Goal: Task Accomplishment & Management: Manage account settings

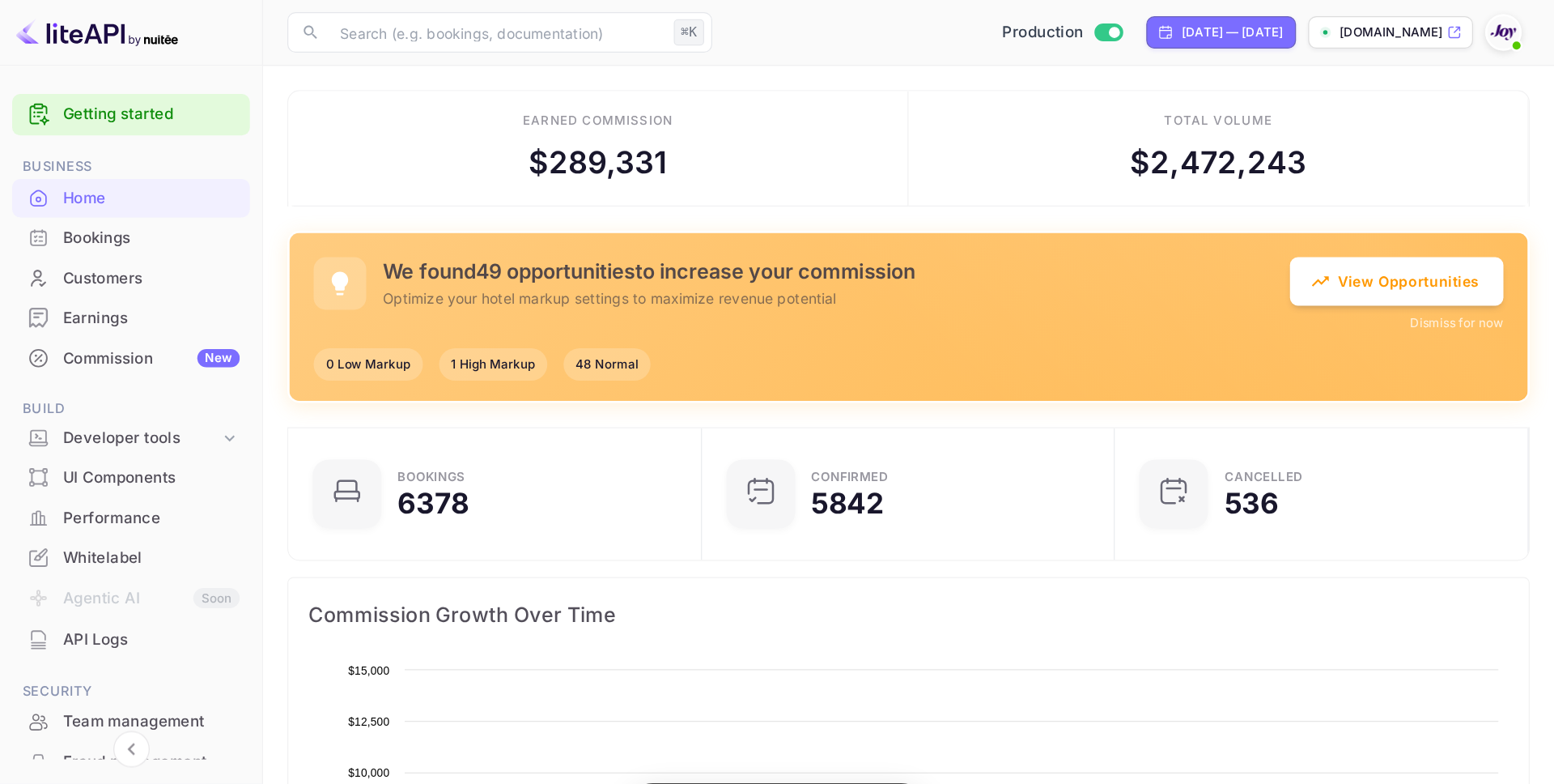
scroll to position [262, 320]
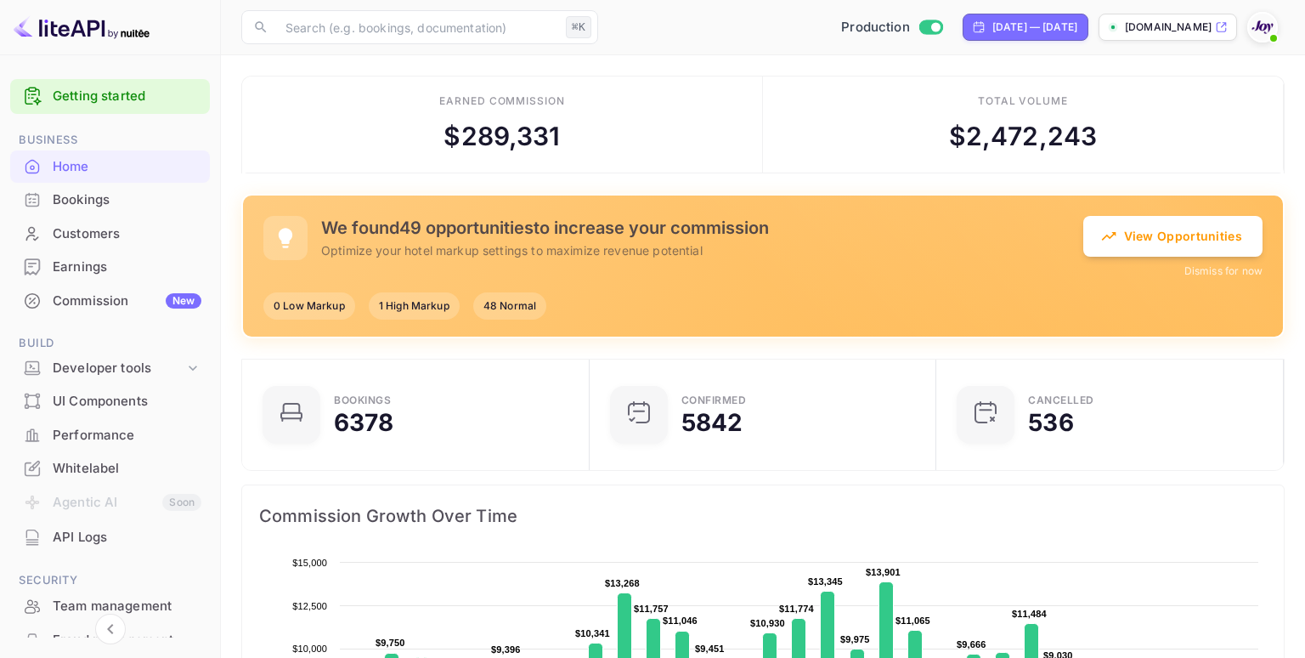
click at [111, 203] on div "Bookings" at bounding box center [127, 200] width 149 height 20
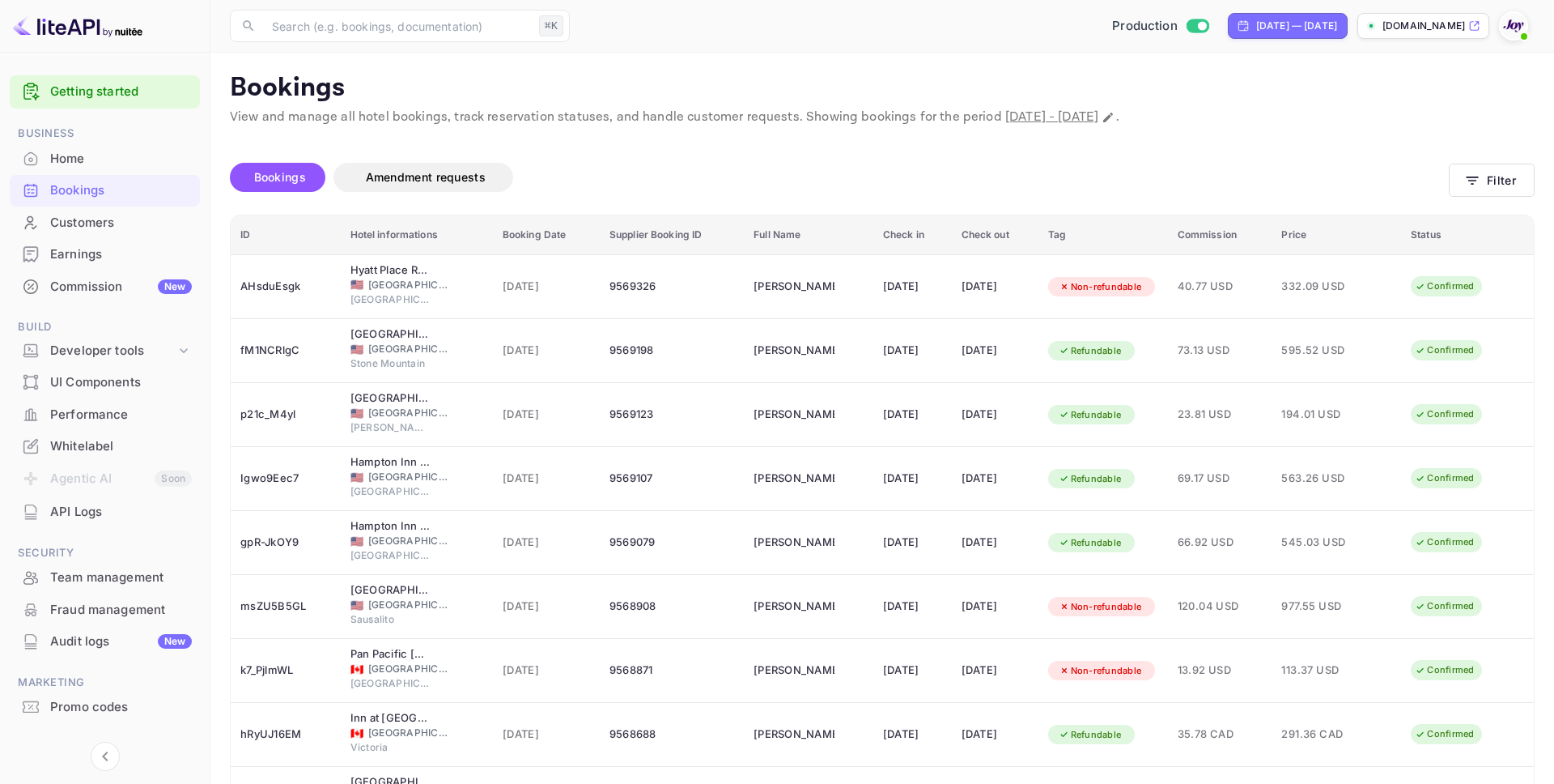
click at [1125, 11] on div "Production [DATE] — [DATE] [DOMAIN_NAME]" at bounding box center [1056, 26] width 959 height 30
click at [1186, 25] on input "Switch to Sandbox mode" at bounding box center [1202, 25] width 32 height 10
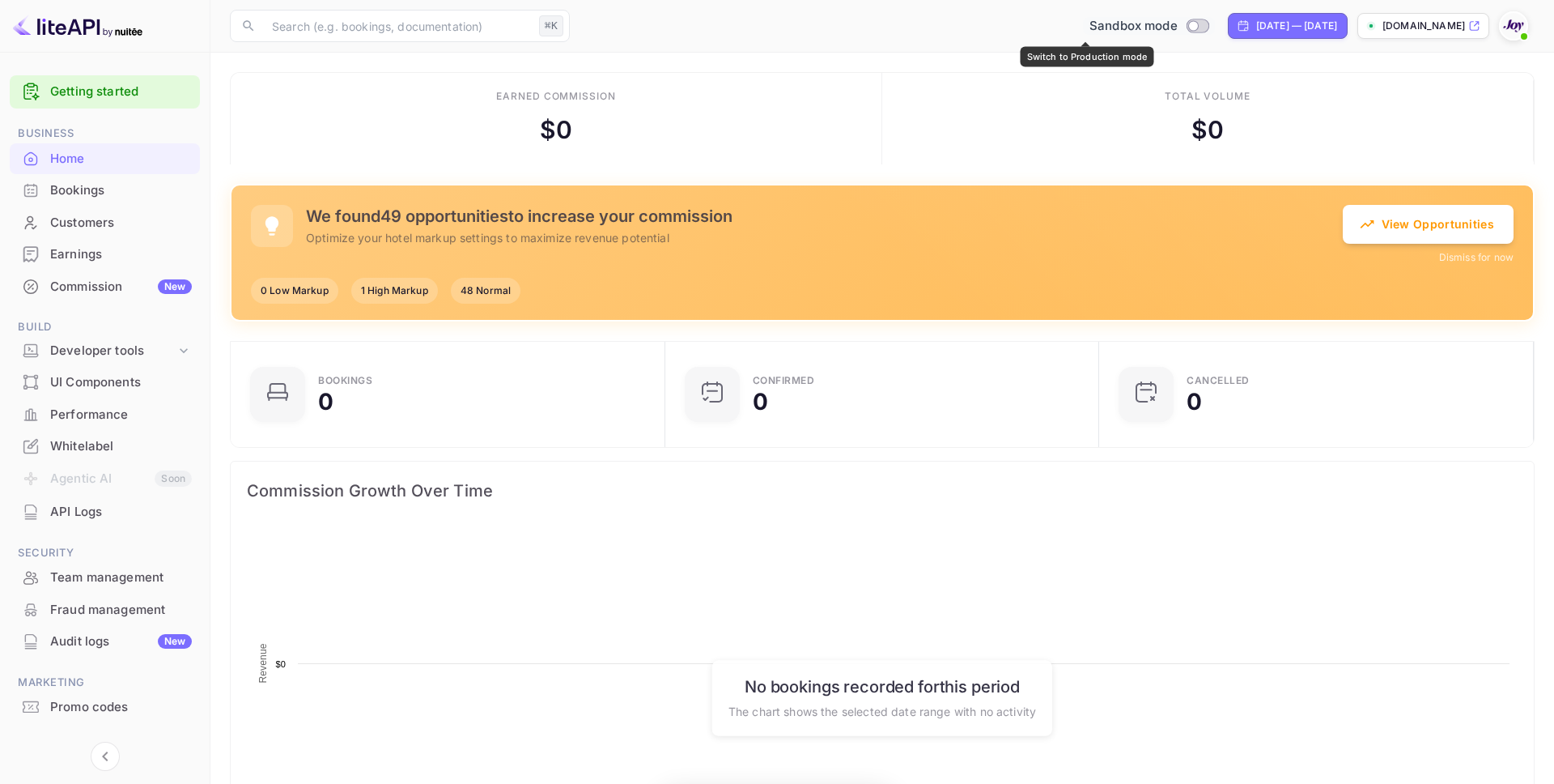
scroll to position [263, 425]
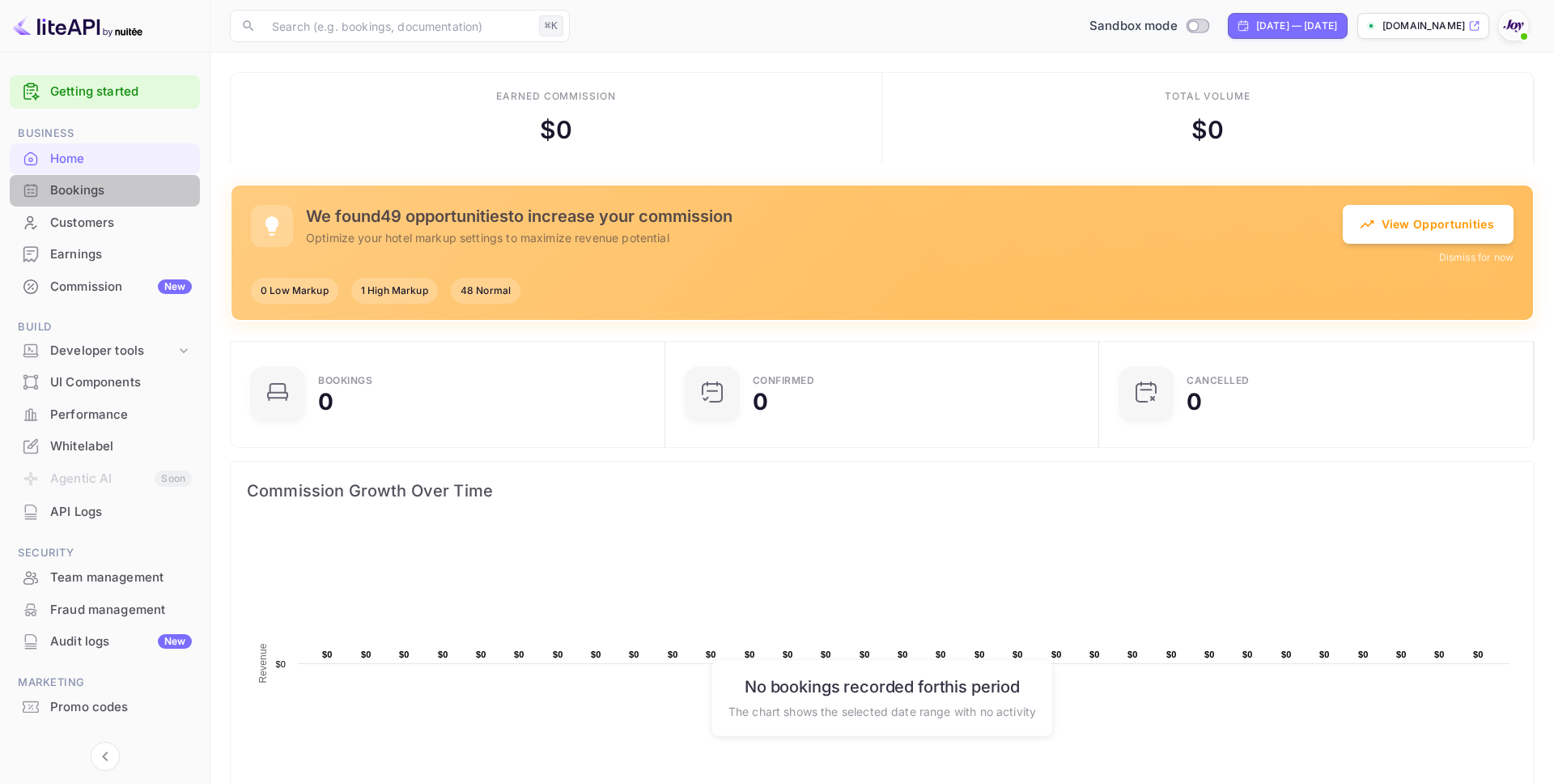
click at [105, 196] on div "Bookings" at bounding box center [121, 191] width 142 height 19
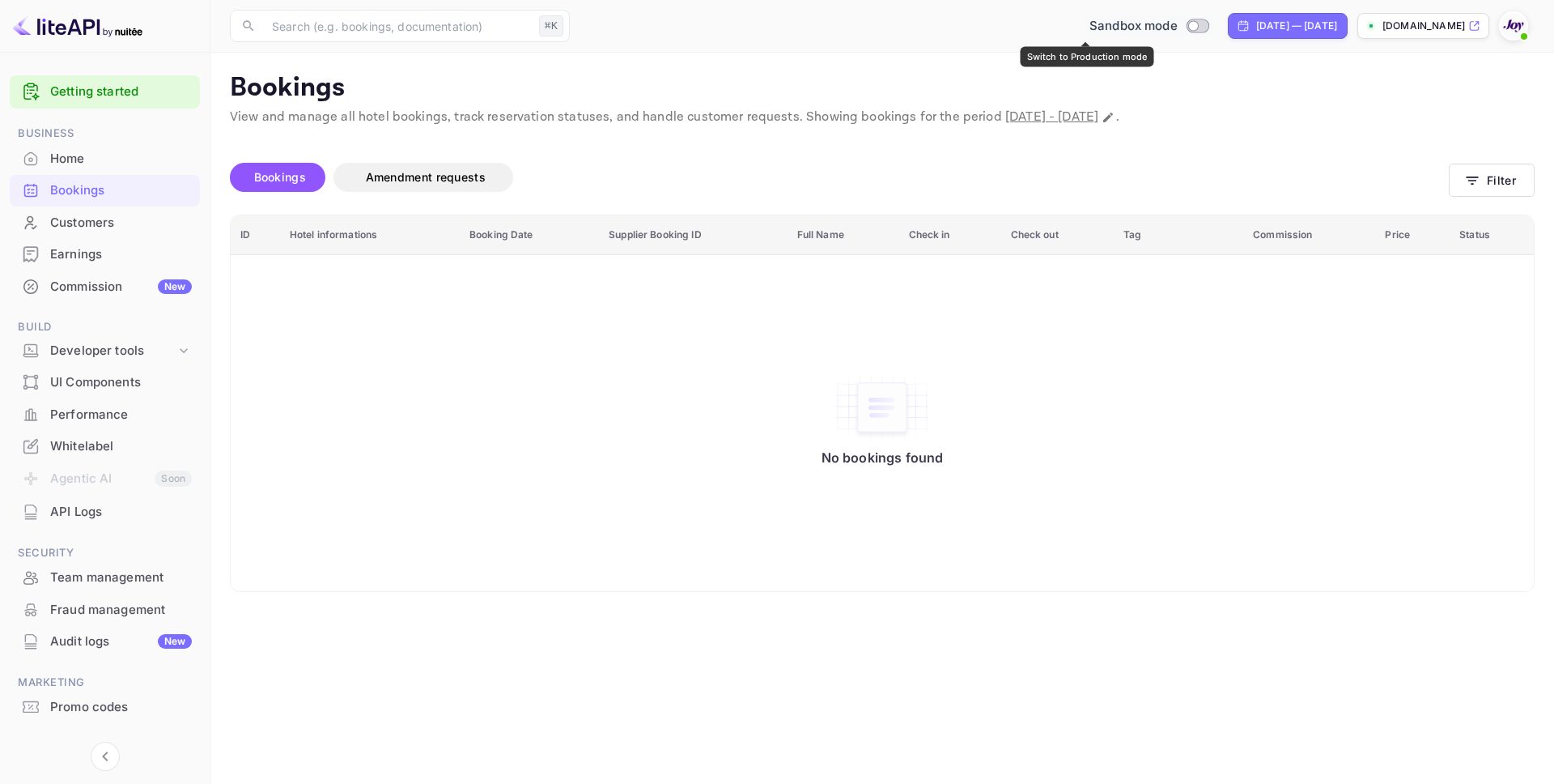
click at [1178, 24] on input "Switch to Production mode" at bounding box center [1194, 25] width 32 height 10
checkbox input "true"
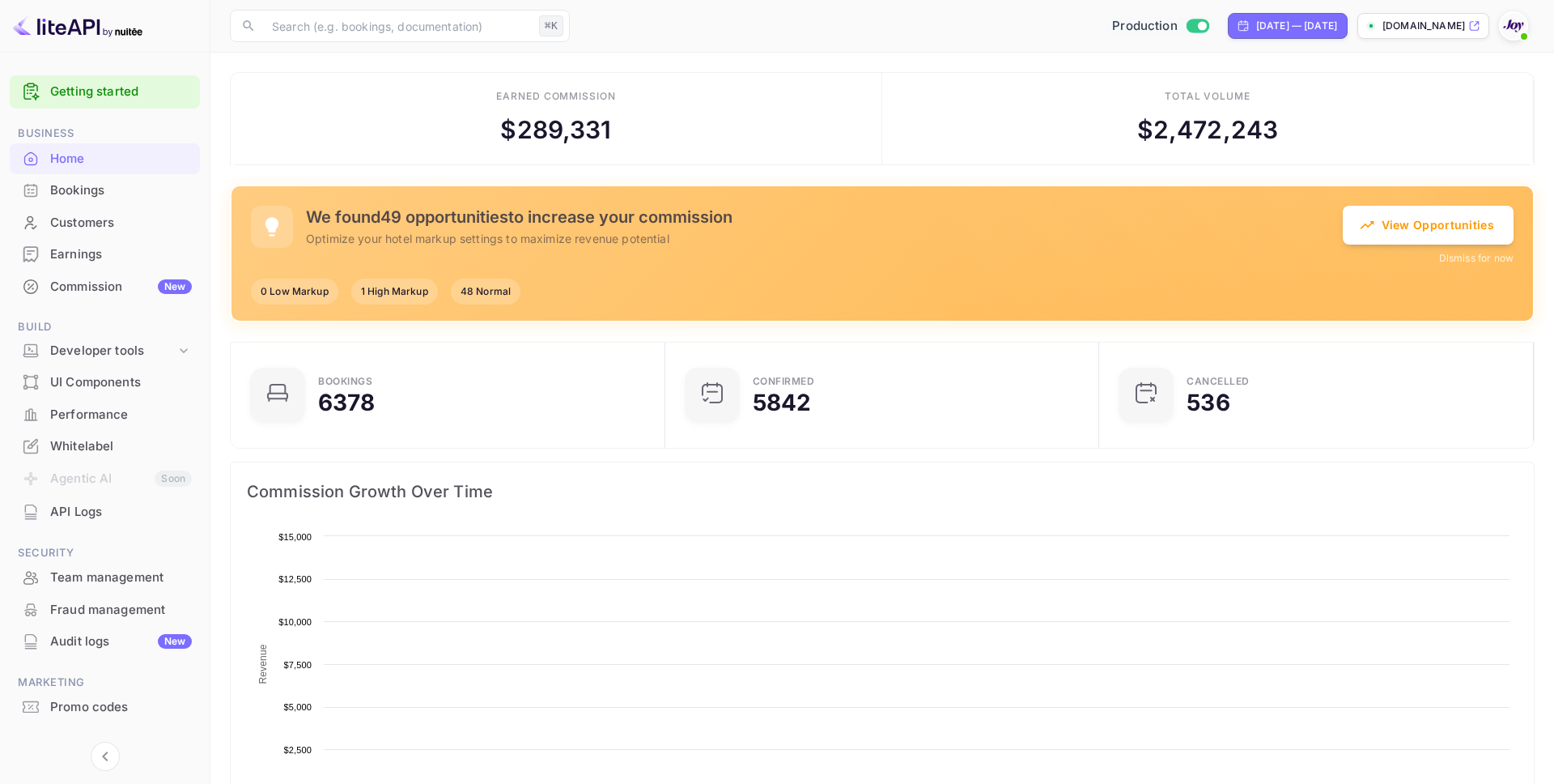
scroll to position [263, 425]
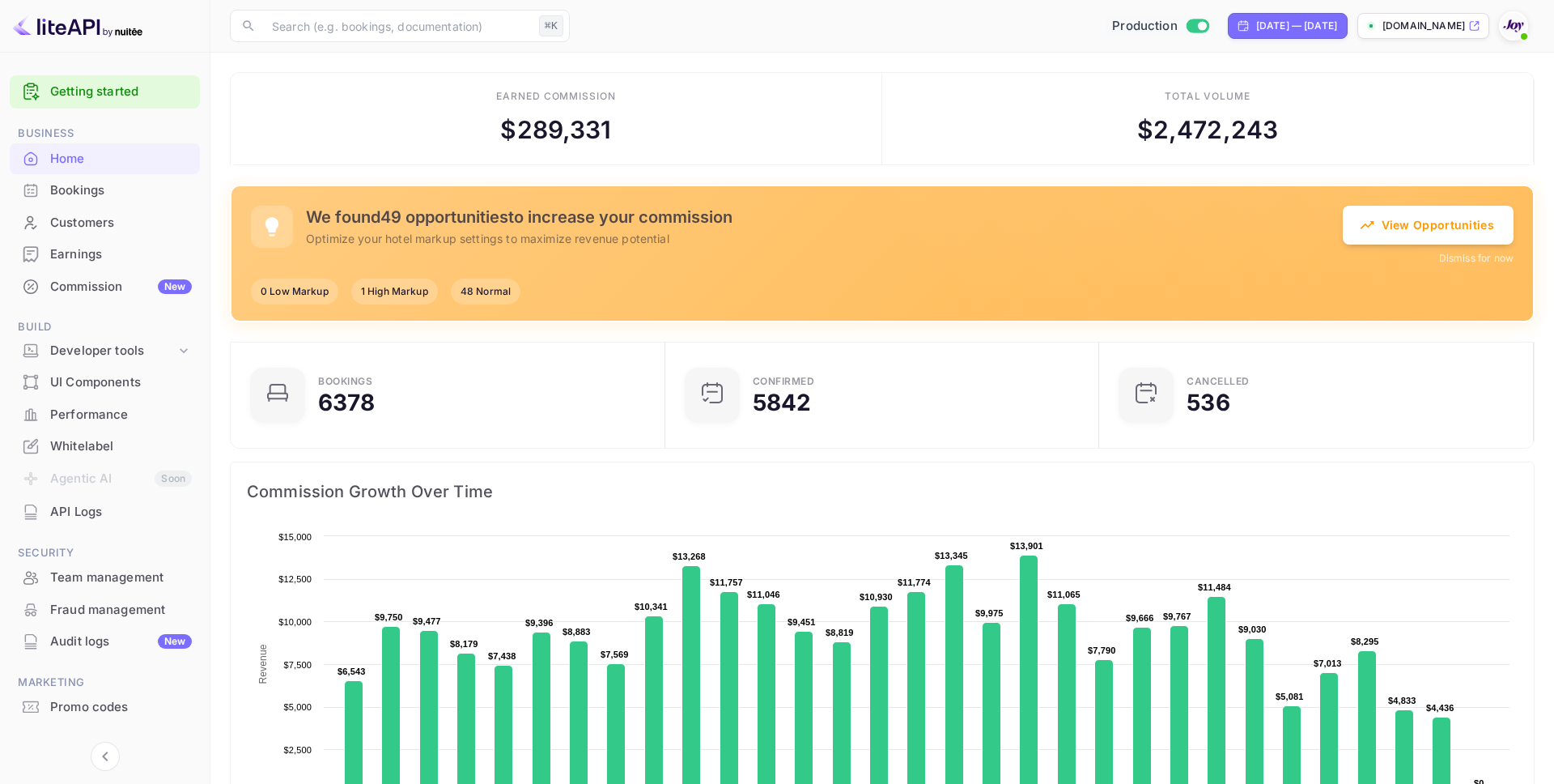
click at [67, 198] on div "Bookings" at bounding box center [121, 191] width 142 height 19
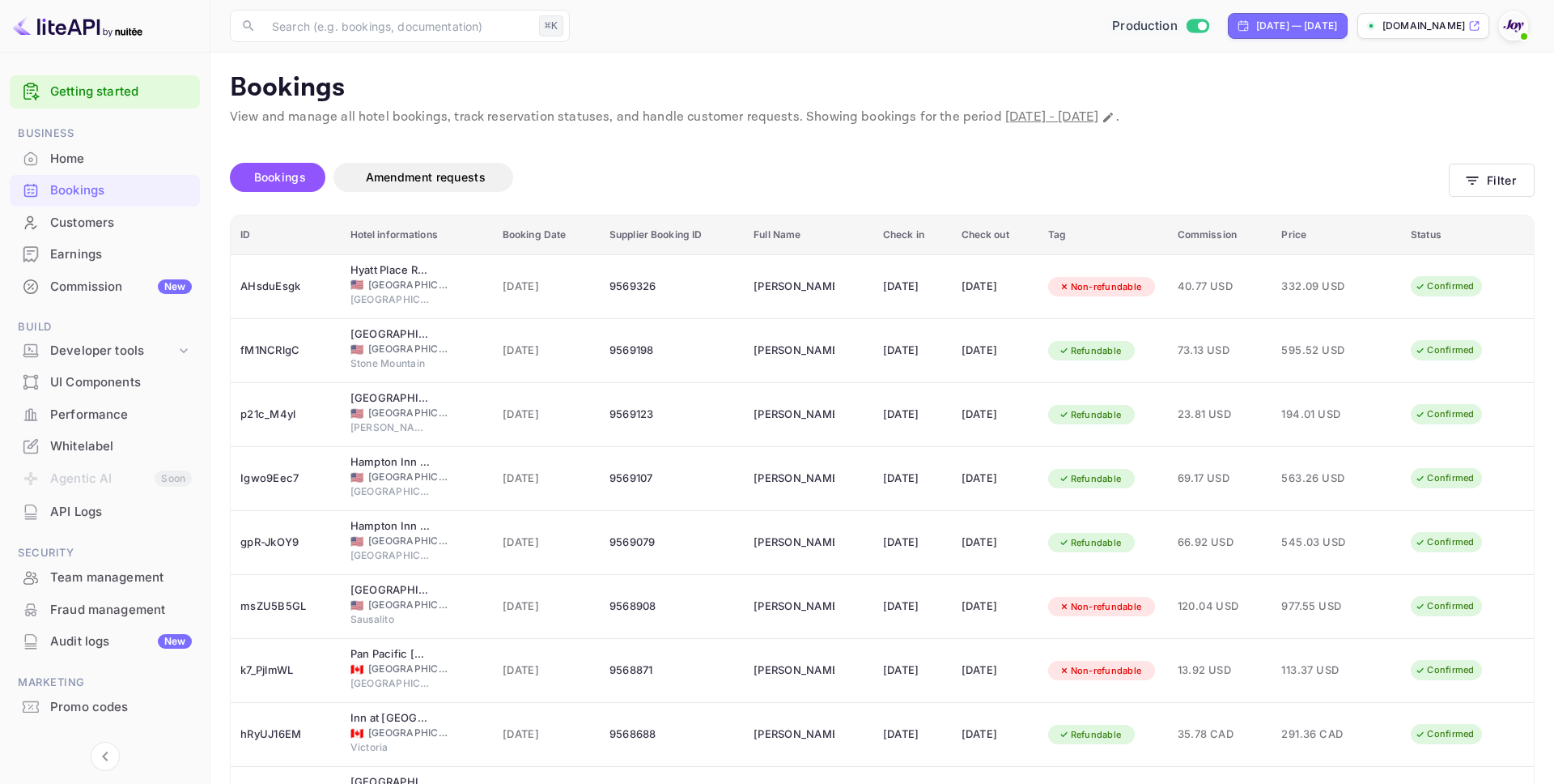
click at [84, 163] on div "Home" at bounding box center [121, 159] width 142 height 19
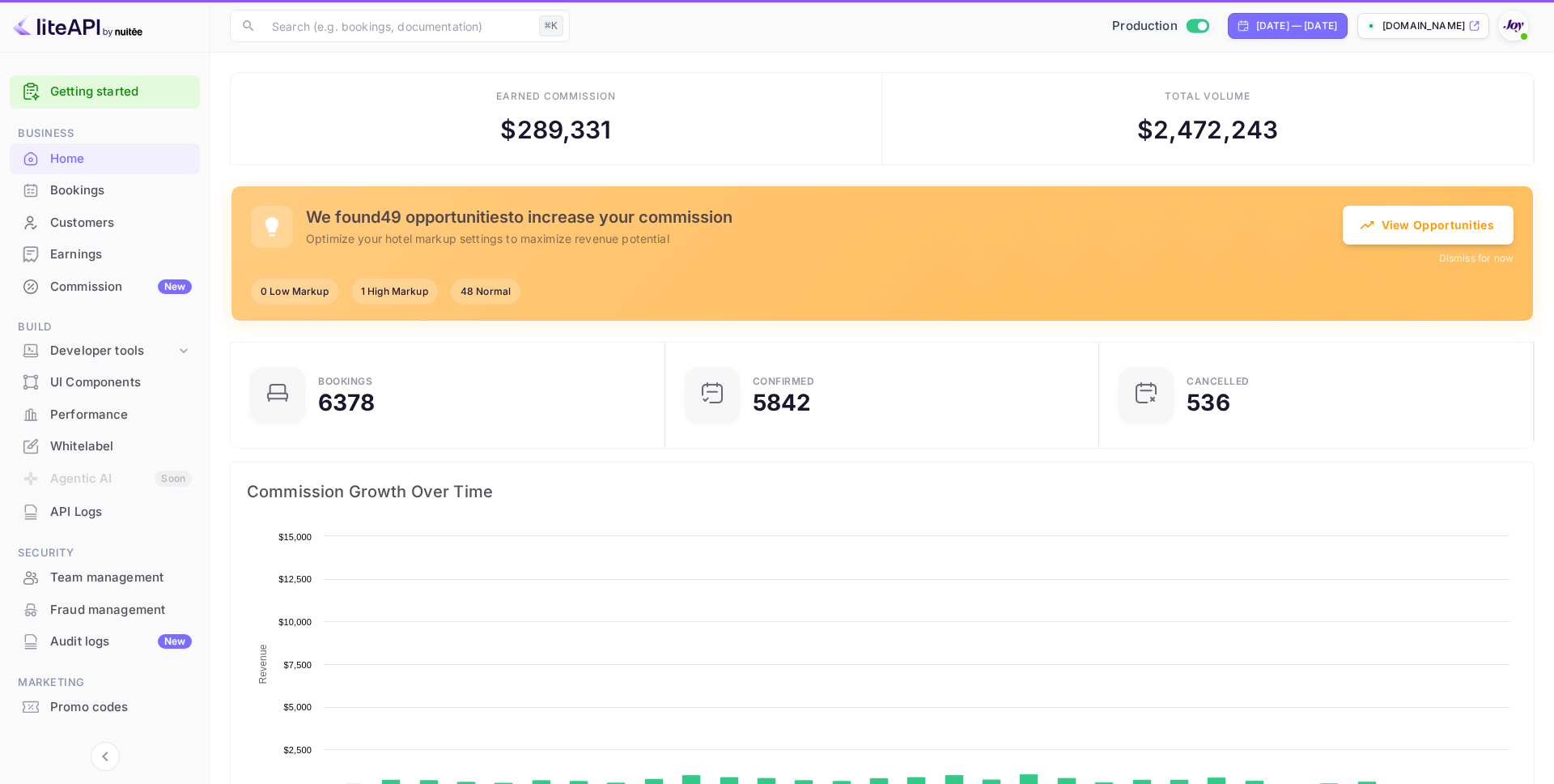
scroll to position [263, 425]
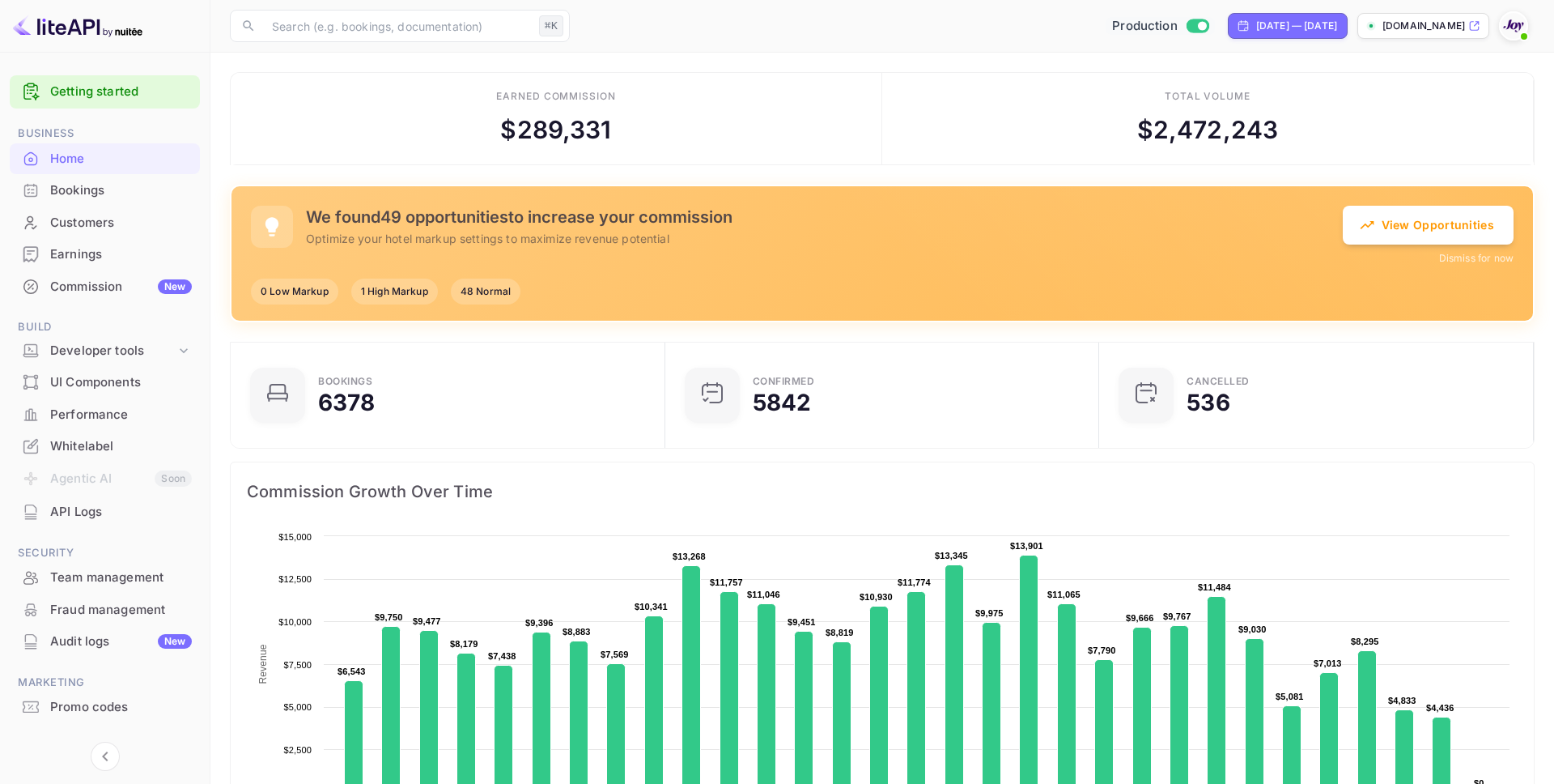
click at [1242, 26] on img at bounding box center [1513, 26] width 26 height 26
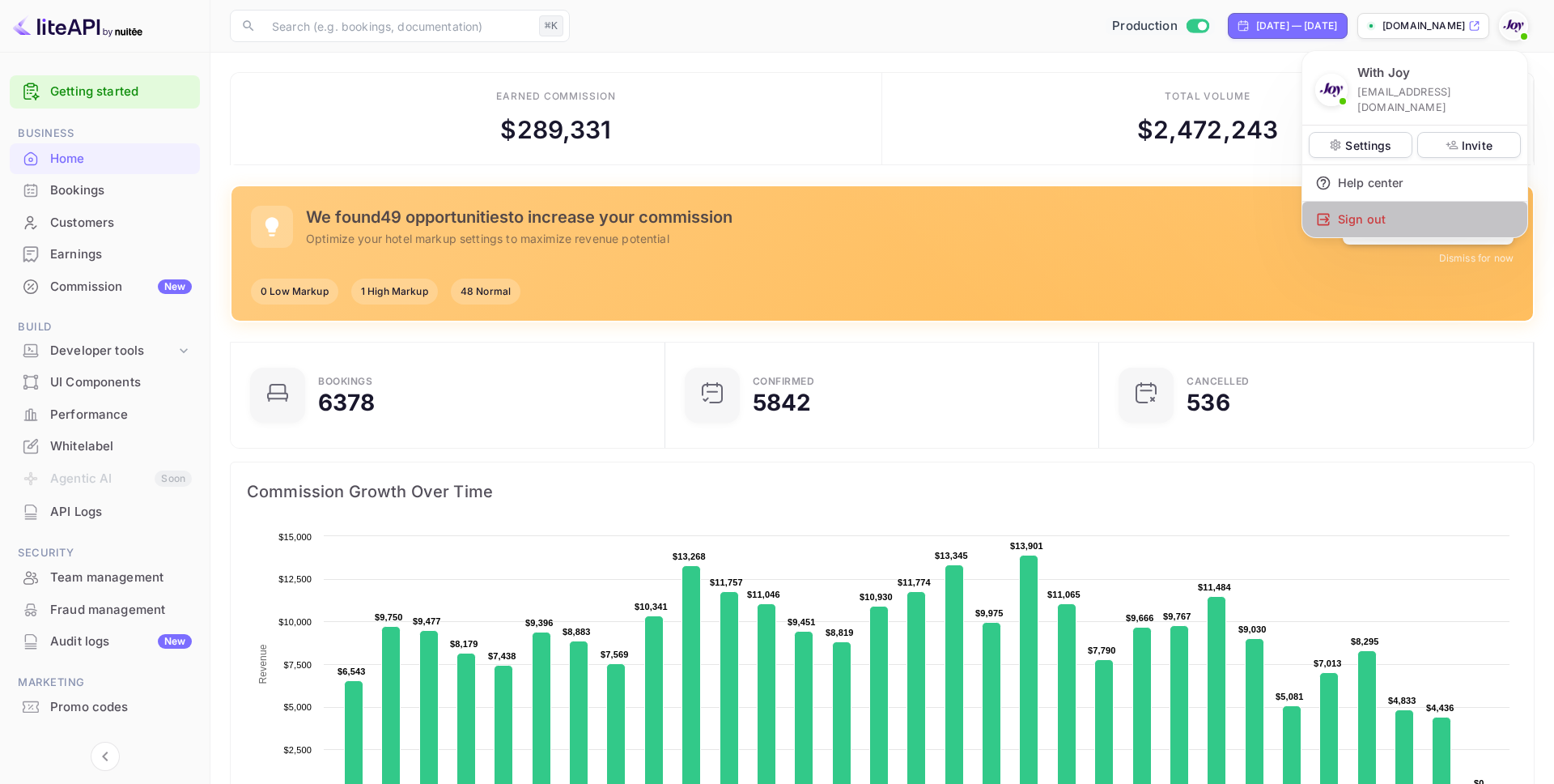
click at [1242, 202] on div "Sign out" at bounding box center [1415, 219] width 225 height 35
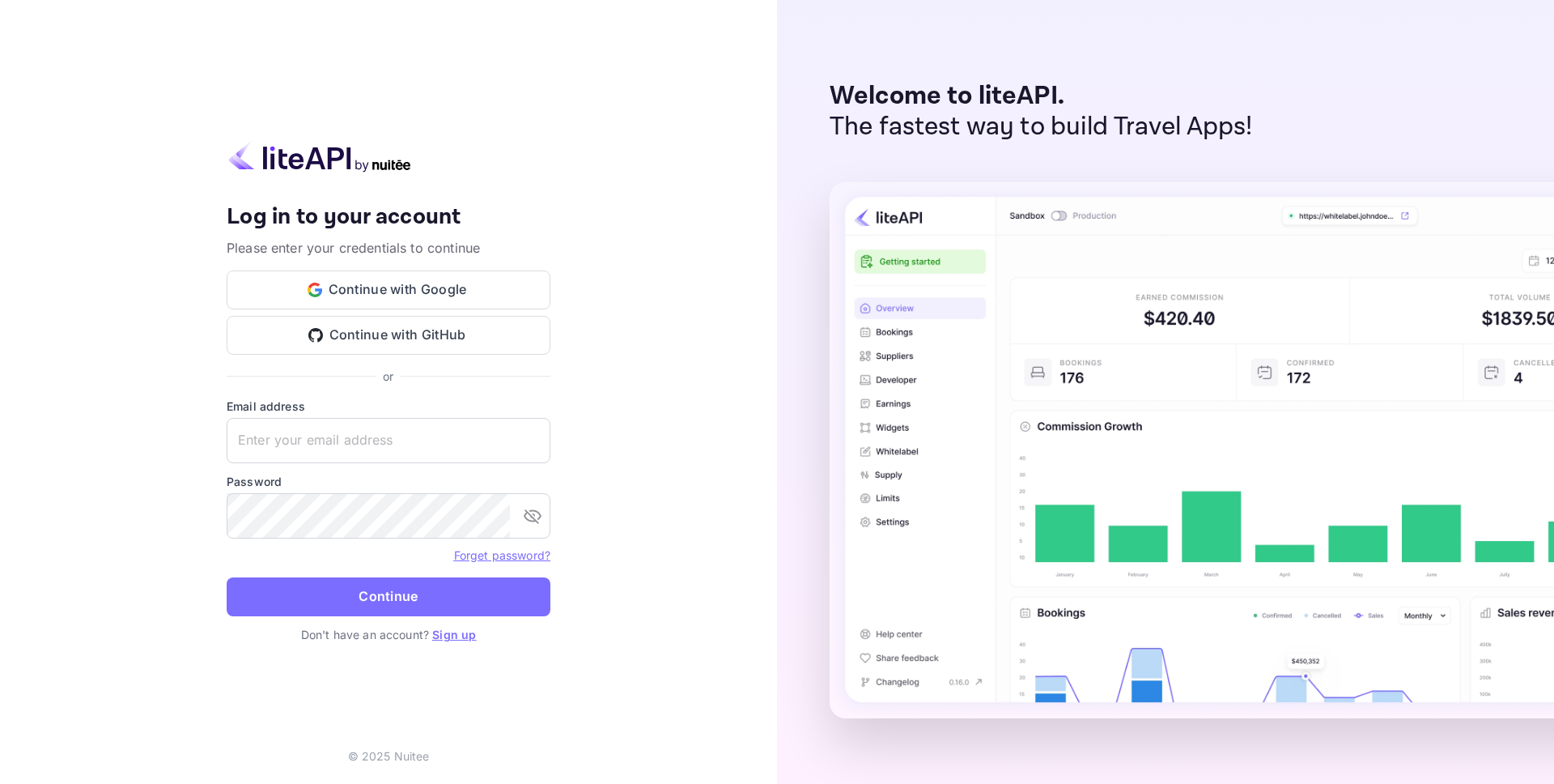
type input "[EMAIL_ADDRESS][DOMAIN_NAME]"
